Goal: Information Seeking & Learning: Learn about a topic

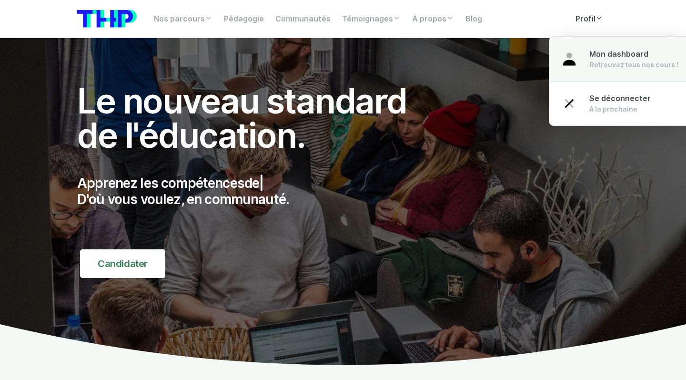
click at [597, 56] on span "Mon dashboard" at bounding box center [618, 54] width 59 height 9
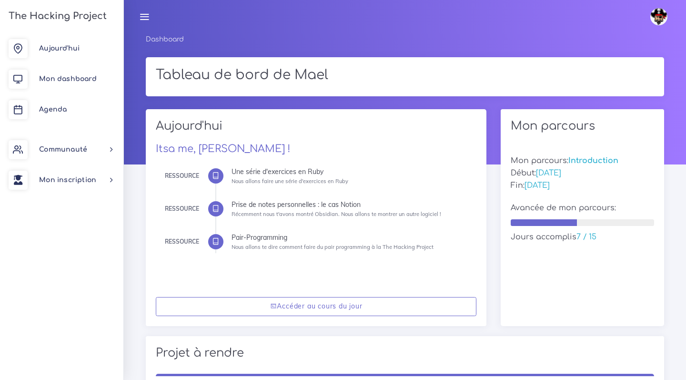
click at [149, 11] on link at bounding box center [144, 16] width 24 height 33
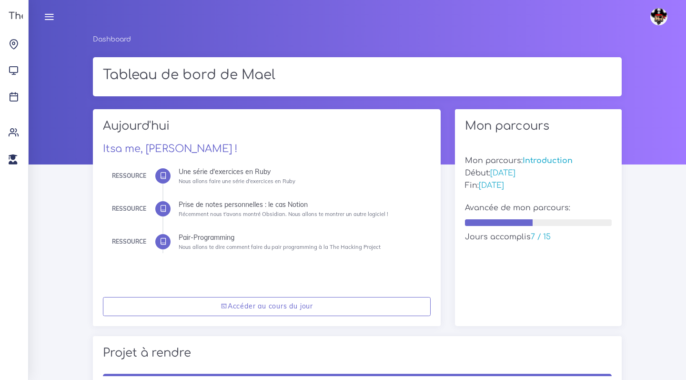
click at [673, 22] on link at bounding box center [661, 16] width 34 height 33
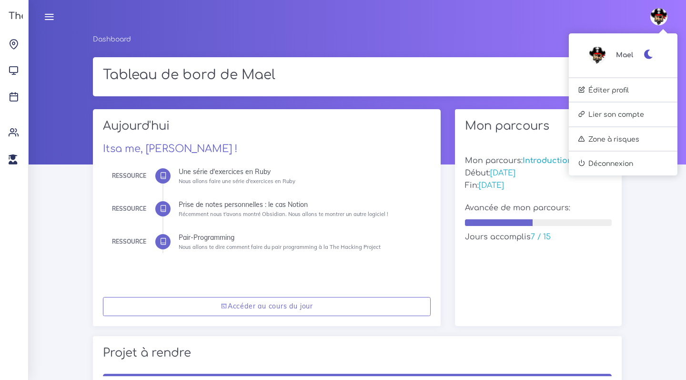
click at [49, 18] on icon at bounding box center [49, 16] width 10 height 10
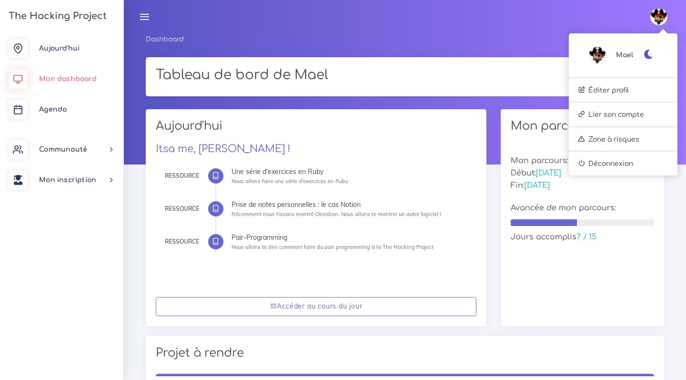
click at [57, 75] on span "Mon dashboard" at bounding box center [68, 78] width 58 height 7
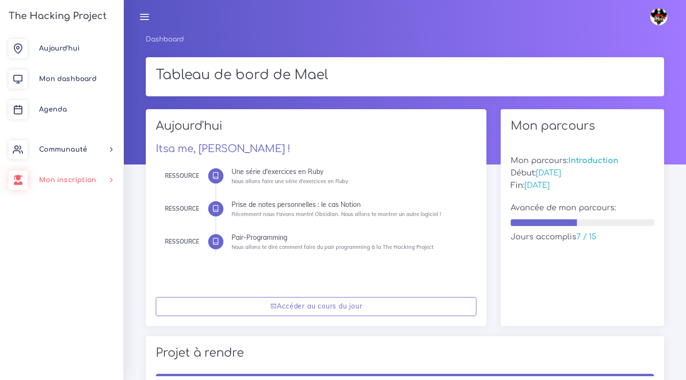
click at [68, 173] on link "Mon inscription" at bounding box center [61, 180] width 123 height 30
click at [73, 274] on link "Documents" at bounding box center [59, 268] width 123 height 21
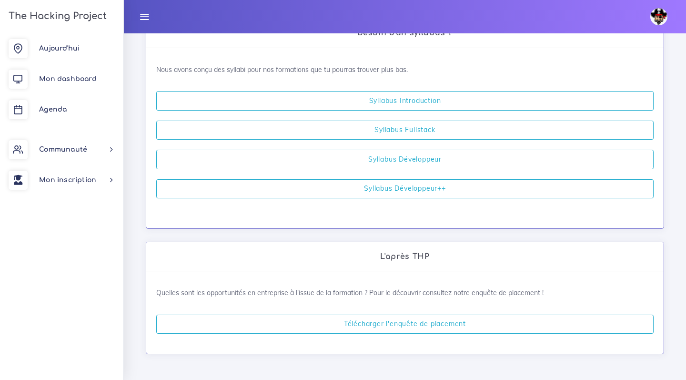
scroll to position [303, 0]
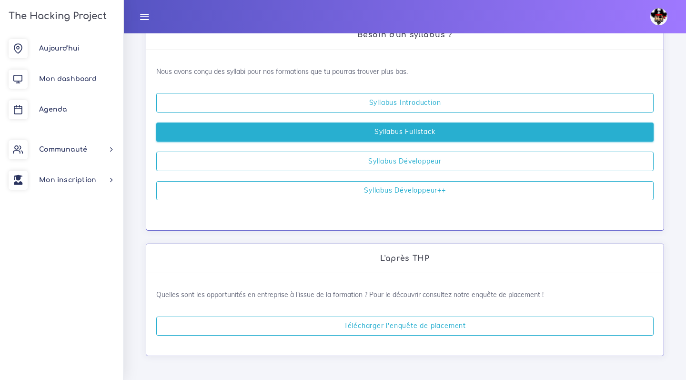
click at [398, 126] on link "Syllabus Fullstack" at bounding box center [404, 132] width 497 height 20
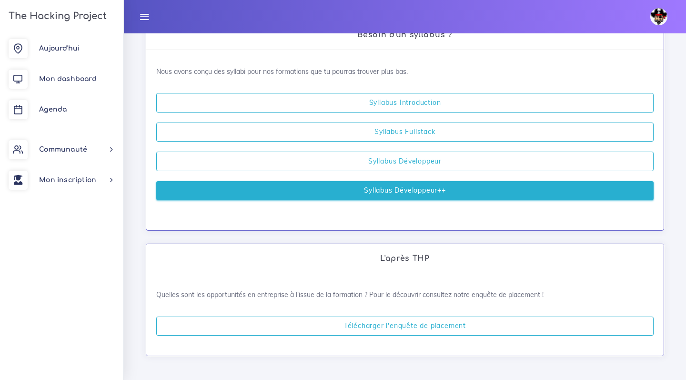
click at [436, 189] on link "Syllabus Développeur++" at bounding box center [404, 191] width 497 height 20
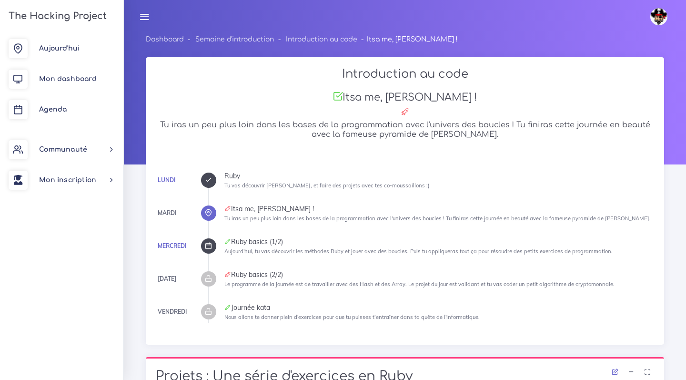
drag, startPoint x: 260, startPoint y: 130, endPoint x: 450, endPoint y: 330, distance: 276.3
click at [456, 340] on div "Introduction au code Itsa me, [PERSON_NAME] ! Tu iras un peu plus loin dans les…" at bounding box center [405, 200] width 518 height 287
click at [445, 324] on div "[DATE] Ruby Tu vas découvrir [PERSON_NAME], et faire des projets avec tes co-mo…" at bounding box center [405, 248] width 498 height 172
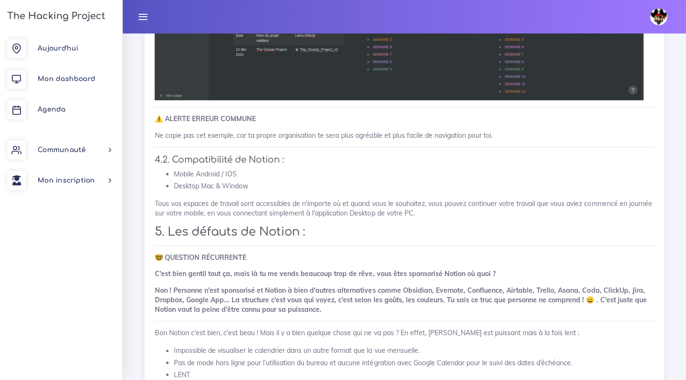
scroll to position [2804, 0]
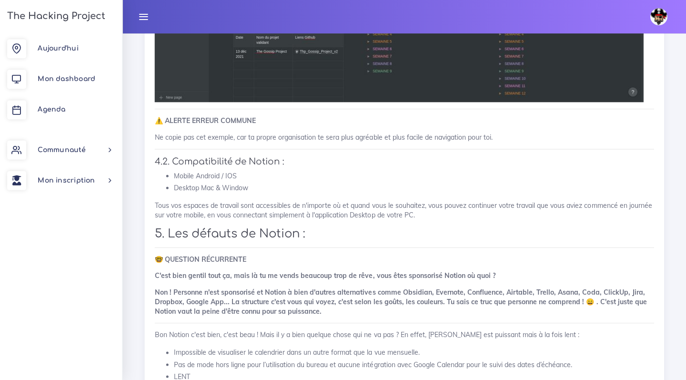
drag, startPoint x: 242, startPoint y: 155, endPoint x: 406, endPoint y: 222, distance: 177.5
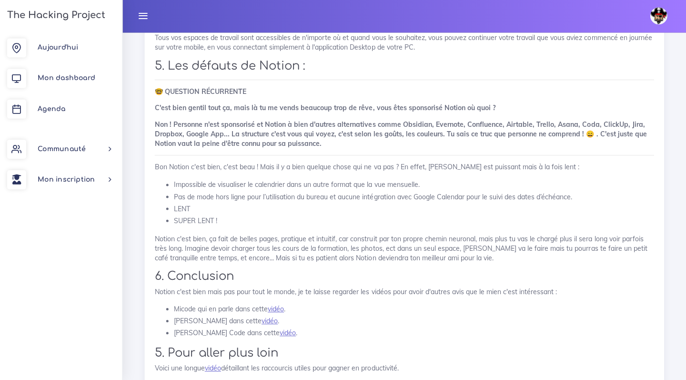
scroll to position [2971, 0]
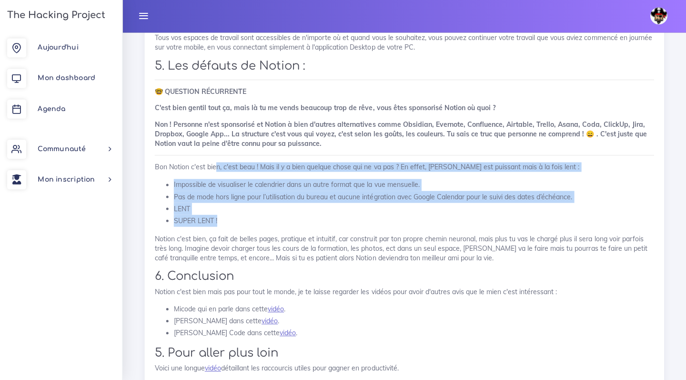
drag, startPoint x: 214, startPoint y: 188, endPoint x: 331, endPoint y: 237, distance: 127.0
click at [331, 227] on li "SUPER LENT !" at bounding box center [414, 221] width 479 height 12
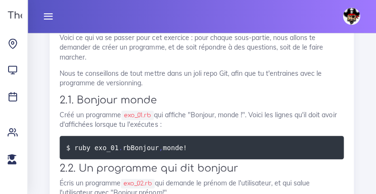
scroll to position [562, 0]
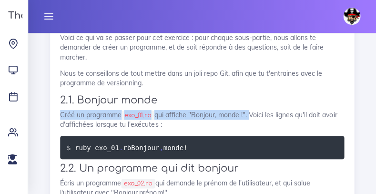
drag, startPoint x: 60, startPoint y: 86, endPoint x: 250, endPoint y: 85, distance: 190.1
click at [250, 110] on p "Créé un programme exo_01.rb qui affiche "Bonjour, monde !". Voici les lignes qu…" at bounding box center [202, 120] width 283 height 20
copy p "Créé un programme exo_01.rb qui affiche "Bonjour, monde !"."
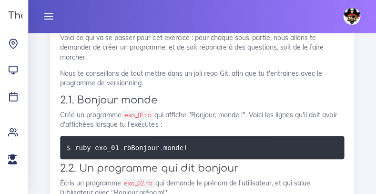
click at [182, 136] on pre "$ ruby exo_01 . rb Bonjour , monde !" at bounding box center [202, 147] width 283 height 23
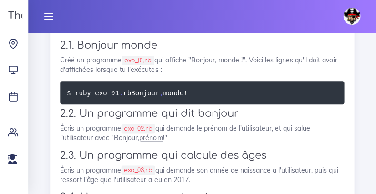
scroll to position [619, 0]
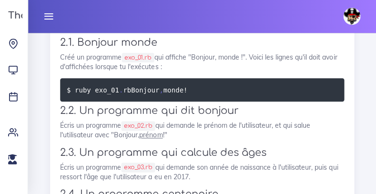
drag, startPoint x: 61, startPoint y: 107, endPoint x: 205, endPoint y: 114, distance: 145.0
click at [205, 121] on p "Écris un programme exo_02.rb qui demande le prénom de l'utilisateur, et qui sal…" at bounding box center [202, 131] width 283 height 20
copy p "Écris un programme exo_02.rb qui demande le prénom de l'utilisateur, et qui sal…"
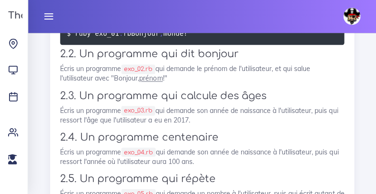
scroll to position [679, 0]
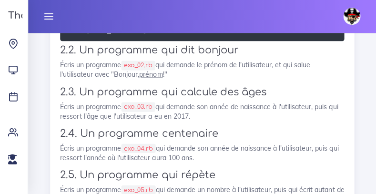
drag, startPoint x: 66, startPoint y: 89, endPoint x: 248, endPoint y: 95, distance: 182.6
copy p "Écris un programme exo_03.rb qui demande son année de naissance à l'utilisateur…"
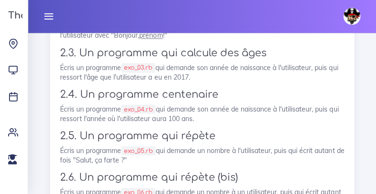
scroll to position [727, 0]
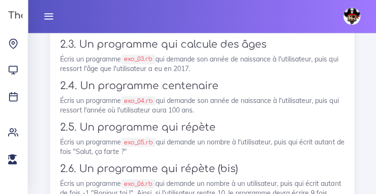
drag, startPoint x: 56, startPoint y: 80, endPoint x: 225, endPoint y: 88, distance: 169.3
copy p "Écris un programme exo_04.rb qui demande son année de naissance à l'utilisateur…"
drag, startPoint x: 61, startPoint y: 120, endPoint x: 134, endPoint y: 131, distance: 74.6
click at [134, 137] on p "Écris un programme exo_05.rb qui demande un nombre à l'utilisateur, puis qui éc…" at bounding box center [202, 147] width 283 height 20
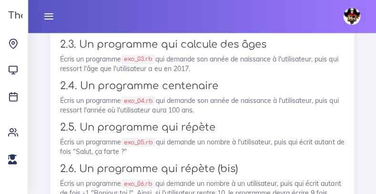
copy p "Écris un programme exo_05.rb qui demande un nombre à l'utilisateur, puis qui éc…"
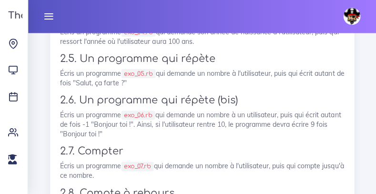
scroll to position [802, 0]
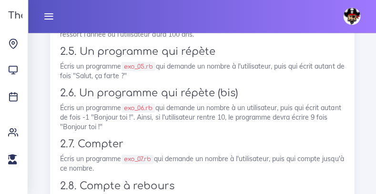
drag, startPoint x: 118, startPoint y: 105, endPoint x: 57, endPoint y: 90, distance: 63.0
copy p "Écris un programme exo_06.rb qui demande un nombre à un utilisateur, puis qui é…"
drag, startPoint x: 56, startPoint y: 138, endPoint x: 132, endPoint y: 144, distance: 76.5
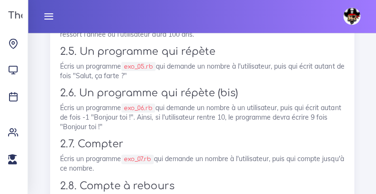
copy p "Écris un programme exo_07.rb qui demande un nombre à l'utilisateur, puis qui co…"
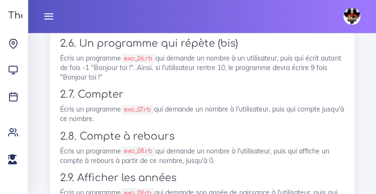
scroll to position [877, 0]
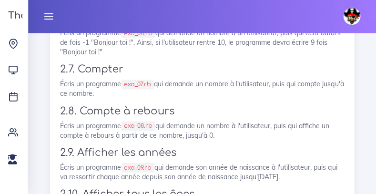
drag, startPoint x: 53, startPoint y: 103, endPoint x: 223, endPoint y: 115, distance: 170.0
copy p "Écris un programme exo_08.rb qui demande un nombre à l'utilisateur, puis qui af…"
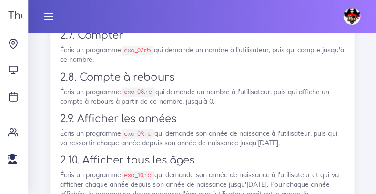
scroll to position [925, 0]
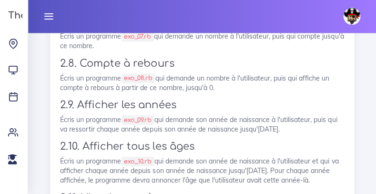
drag, startPoint x: 58, startPoint y: 100, endPoint x: 338, endPoint y: 111, distance: 279.9
copy p "Écris un programme exo_09.rb qui demande son année de naissance à l'utilisateur…"
drag, startPoint x: 73, startPoint y: 138, endPoint x: 310, endPoint y: 160, distance: 237.7
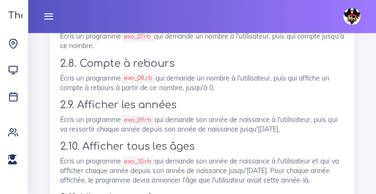
copy p "Écris un programme exo_10.rb qui demande son année de naissance à l'utilisateur…"
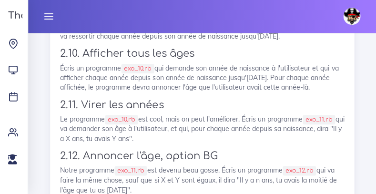
scroll to position [1029, 0]
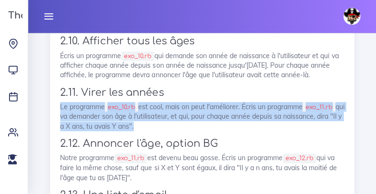
drag, startPoint x: 59, startPoint y: 84, endPoint x: 146, endPoint y: 106, distance: 89.9
click at [146, 106] on div "Une série d'exercices en Ruby Nous allons faire une série d'exercices en Ruby 1…" at bounding box center [201, 144] width 303 height 1390
drag, startPoint x: 57, startPoint y: 137, endPoint x: 162, endPoint y: 151, distance: 105.7
click at [162, 151] on div "Une série d'exercices en Ruby Nous allons faire une série d'exercices en Ruby 1…" at bounding box center [201, 144] width 303 height 1390
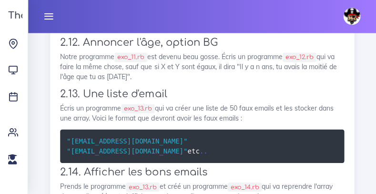
scroll to position [1135, 0]
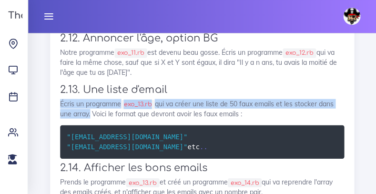
drag, startPoint x: 58, startPoint y: 80, endPoint x: 90, endPoint y: 86, distance: 32.0
click at [90, 86] on div "Une série d'exercices en Ruby Nous allons faire une série d'exercices en Ruby 1…" at bounding box center [201, 39] width 303 height 1390
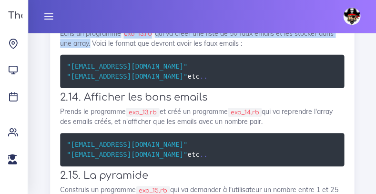
scroll to position [1208, 0]
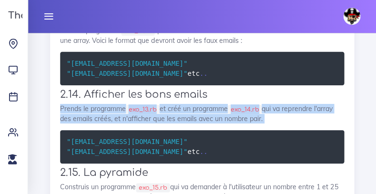
drag, startPoint x: 59, startPoint y: 92, endPoint x: 273, endPoint y: 109, distance: 215.1
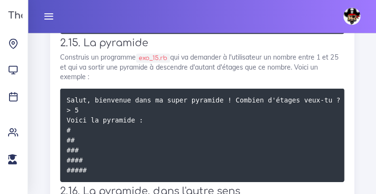
scroll to position [1338, 0]
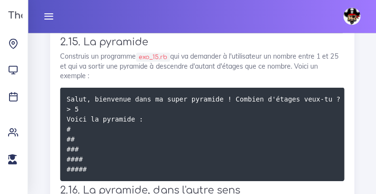
drag, startPoint x: 57, startPoint y: 50, endPoint x: 104, endPoint y: 71, distance: 51.8
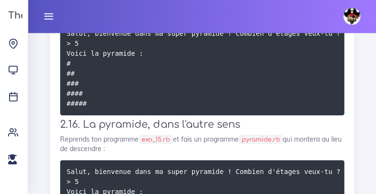
scroll to position [1425, 0]
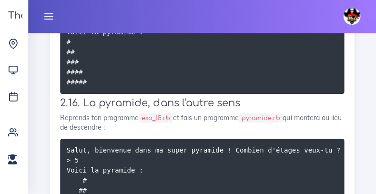
drag, startPoint x: 60, startPoint y: 110, endPoint x: 115, endPoint y: 126, distance: 58.0
click at [115, 126] on p "Reprends ton programme exo_15.rb et fais un programme pyramide.rb qui montera a…" at bounding box center [202, 123] width 283 height 20
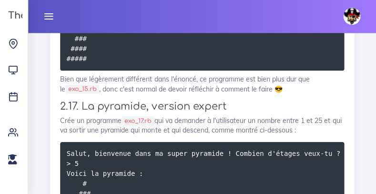
scroll to position [1589, 0]
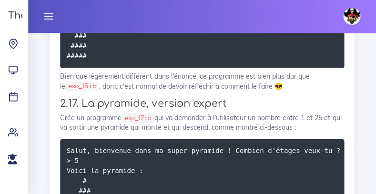
drag, startPoint x: 57, startPoint y: 112, endPoint x: 320, endPoint y: 119, distance: 263.0
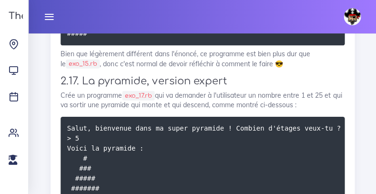
scroll to position [1604, 0]
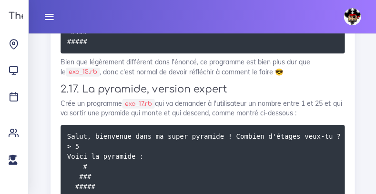
click at [69, 98] on p "Crée un programme exo_17.rb qui va demander à l'utilisateur un nombre entre 1 e…" at bounding box center [202, 108] width 283 height 20
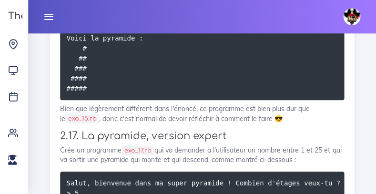
scroll to position [1557, 0]
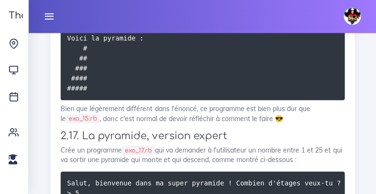
drag, startPoint x: 314, startPoint y: 150, endPoint x: 52, endPoint y: 145, distance: 261.6
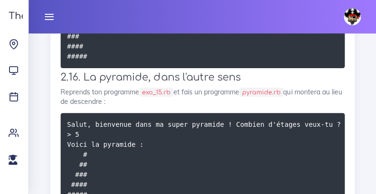
scroll to position [1449, 0]
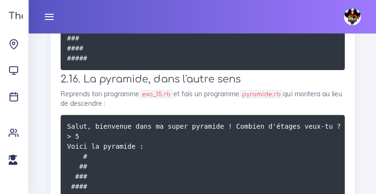
drag, startPoint x: 135, startPoint y: 100, endPoint x: 59, endPoint y: 87, distance: 76.8
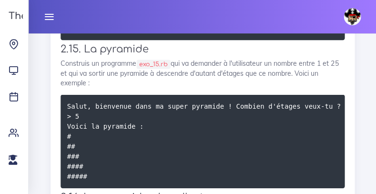
scroll to position [1317, 0]
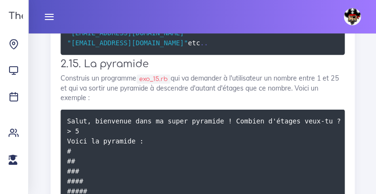
drag, startPoint x: 114, startPoint y: 90, endPoint x: 59, endPoint y: 75, distance: 57.5
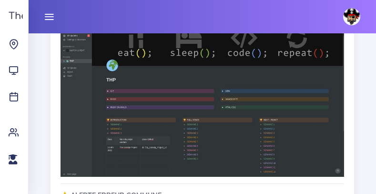
scroll to position [3154, 0]
